Goal: Use online tool/utility

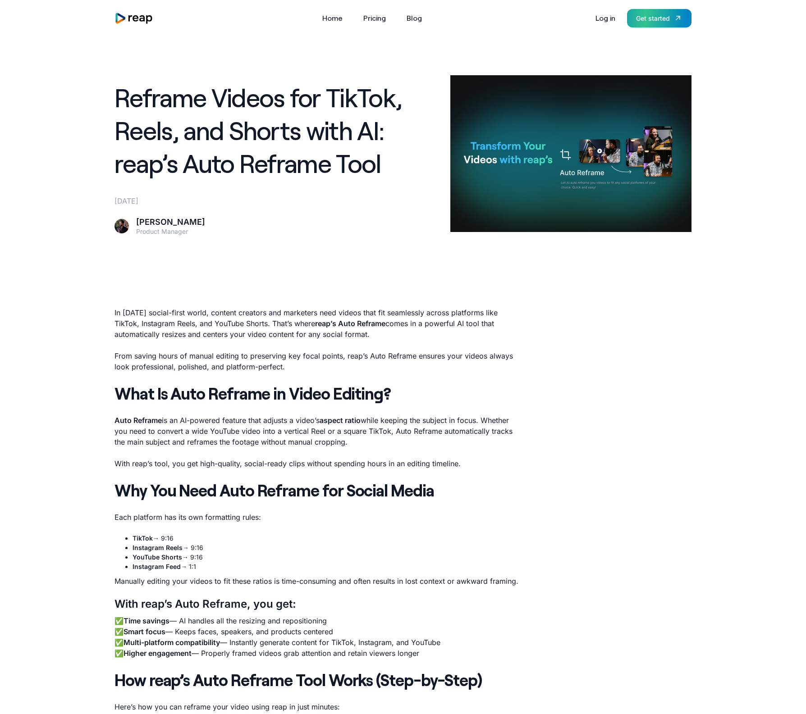
click at [650, 20] on div "Get started" at bounding box center [653, 18] width 34 height 9
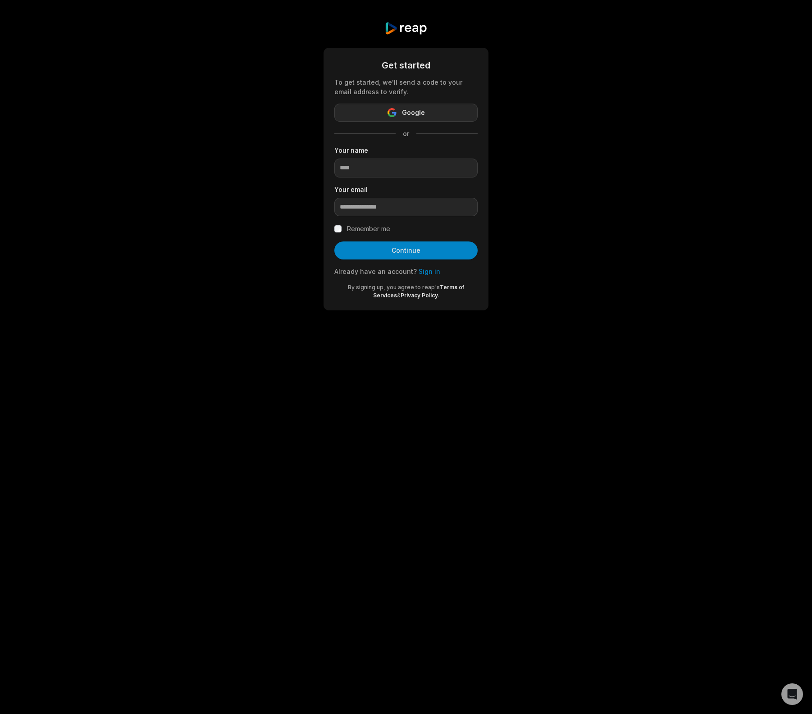
click at [428, 112] on button "Google" at bounding box center [405, 113] width 143 height 18
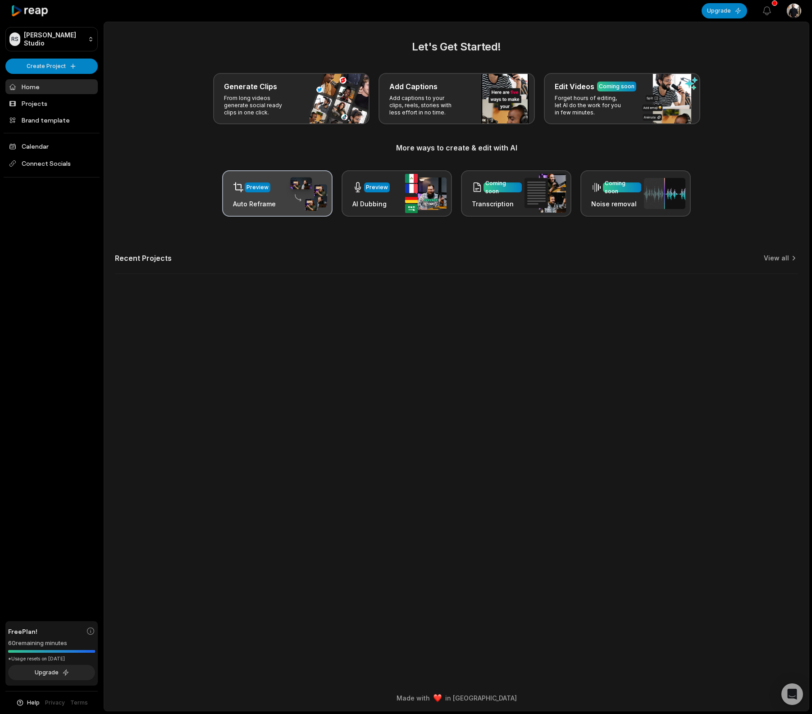
click at [288, 199] on img at bounding box center [306, 193] width 41 height 35
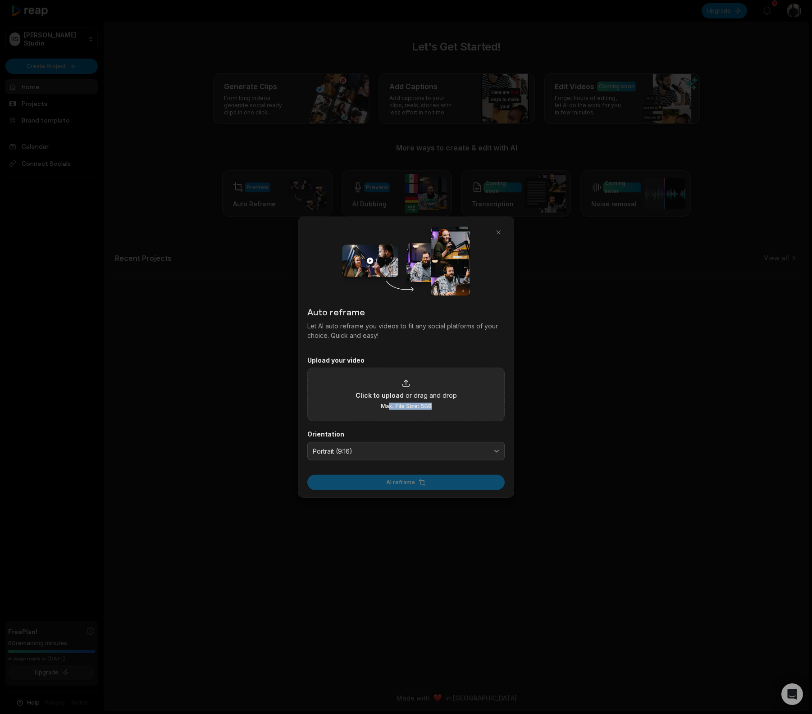
click at [389, 409] on span "Max. File Size: 5GB" at bounding box center [406, 406] width 51 height 7
click at [0, 0] on input "Click to upload or drag and drop Max. File Size: 5GB" at bounding box center [0, 0] width 0 height 0
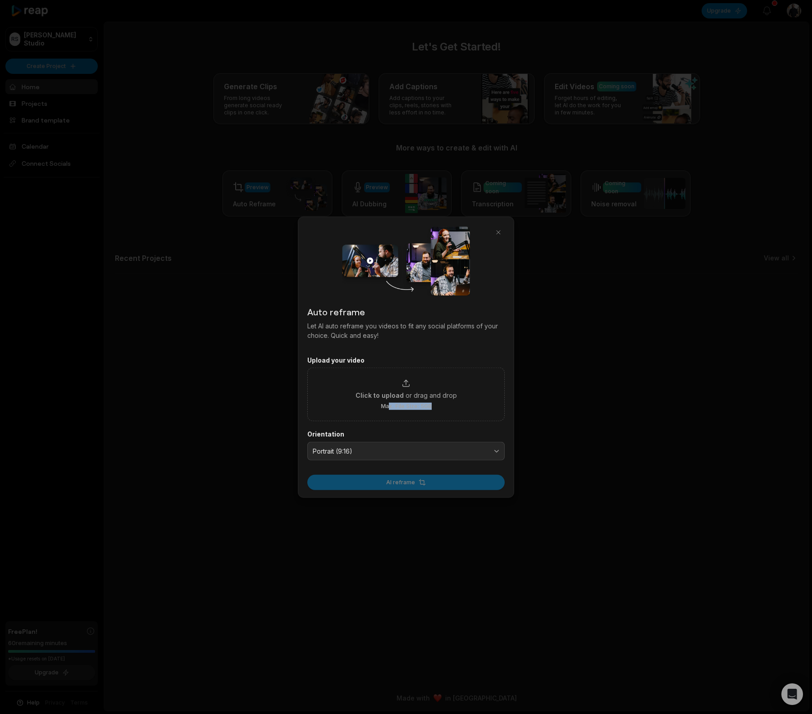
click at [395, 455] on button "Portrait (9:16)" at bounding box center [405, 451] width 197 height 19
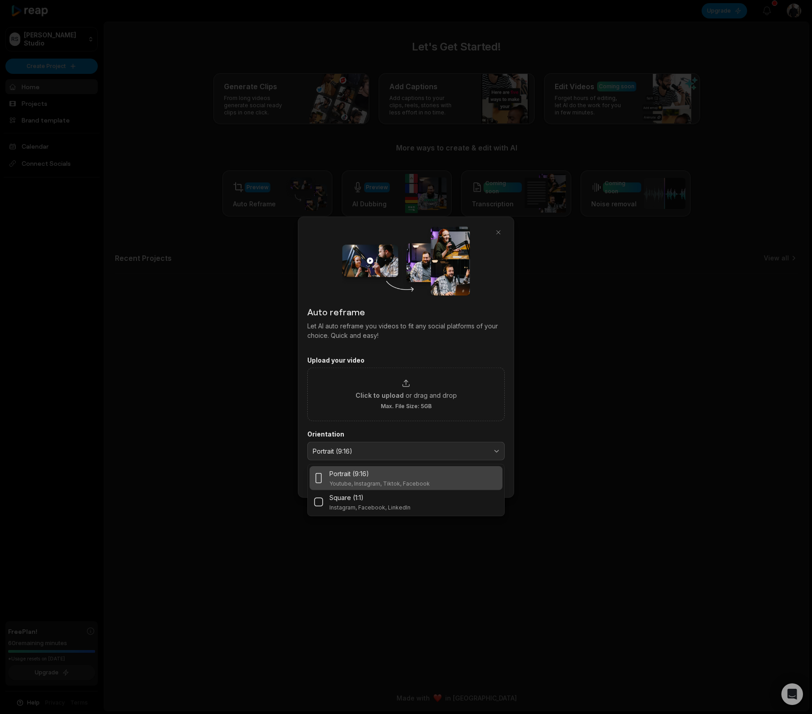
click at [372, 473] on div "Portrait (9:16)" at bounding box center [379, 473] width 100 height 9
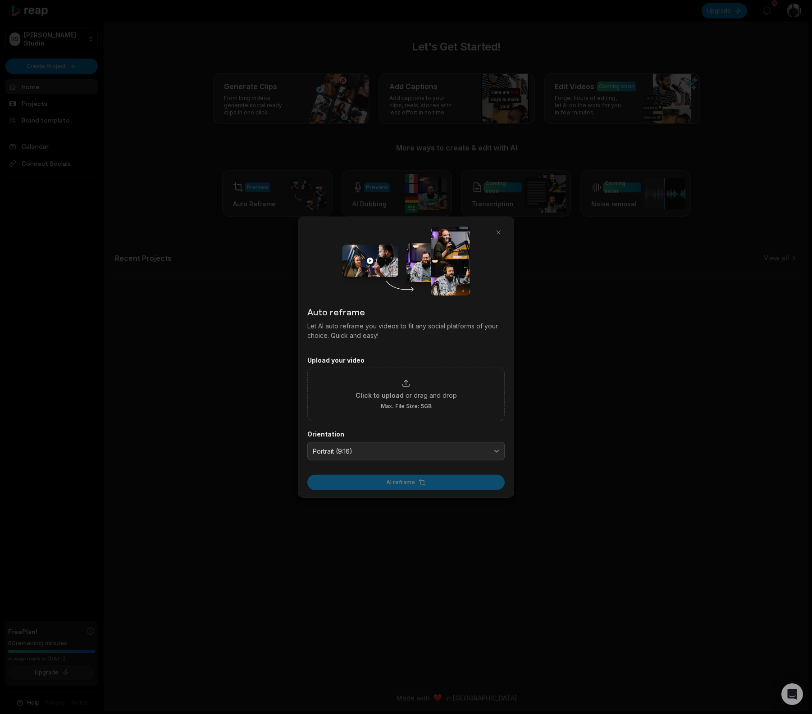
click at [410, 484] on div "AI reframe" at bounding box center [405, 480] width 197 height 21
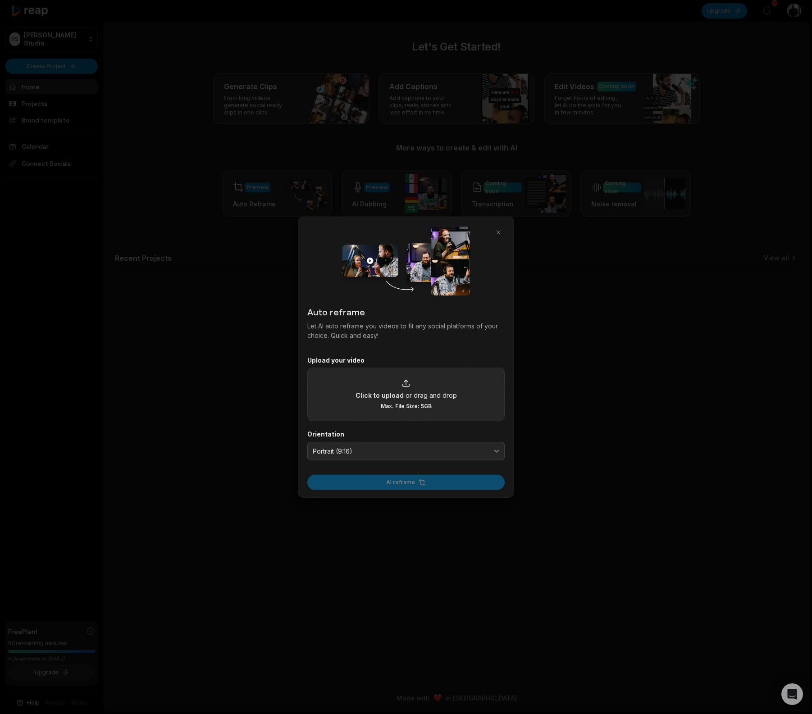
click at [397, 393] on span "Click to upload" at bounding box center [380, 395] width 48 height 9
click at [0, 0] on input "Click to upload or drag and drop Max. File Size: 5GB" at bounding box center [0, 0] width 0 height 0
click at [410, 389] on div "Click to upload or drag and drop Max. File Size: 5GB" at bounding box center [406, 394] width 101 height 31
click at [0, 0] on input "Click to upload or drag and drop Max. File Size: 5GB" at bounding box center [0, 0] width 0 height 0
click at [409, 379] on div "Click to upload or drag and drop Max. File Size: 5GB" at bounding box center [405, 395] width 197 height 54
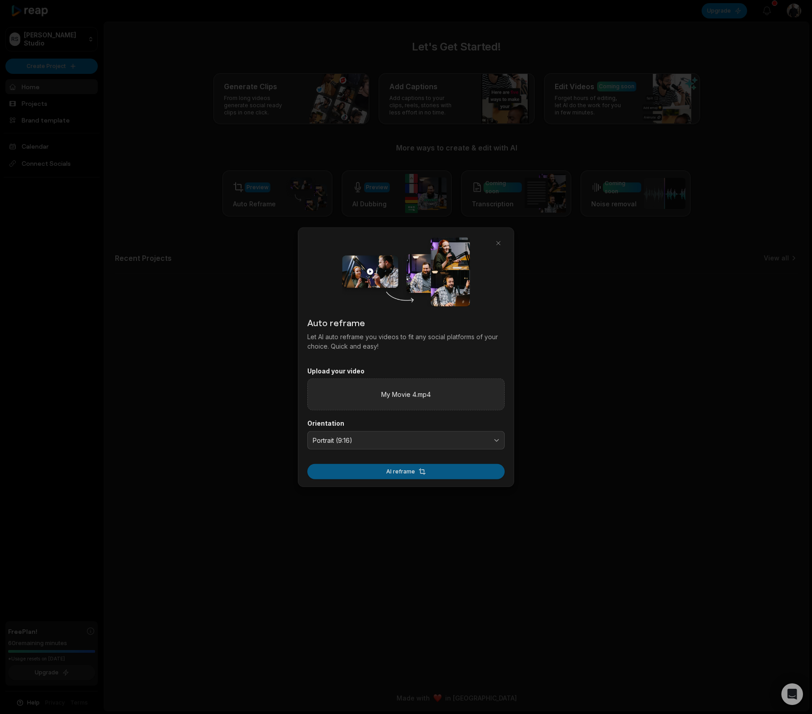
click at [403, 471] on button "AI reframe" at bounding box center [405, 471] width 197 height 15
click at [389, 474] on button "AI reframe" at bounding box center [405, 471] width 197 height 15
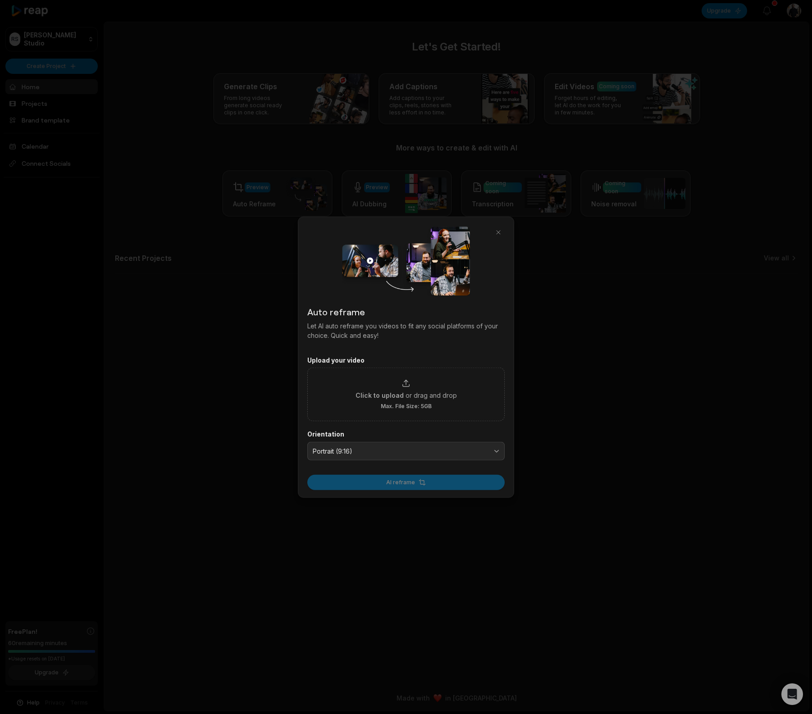
click at [432, 502] on div at bounding box center [406, 357] width 812 height 714
